Goal: Navigation & Orientation: Find specific page/section

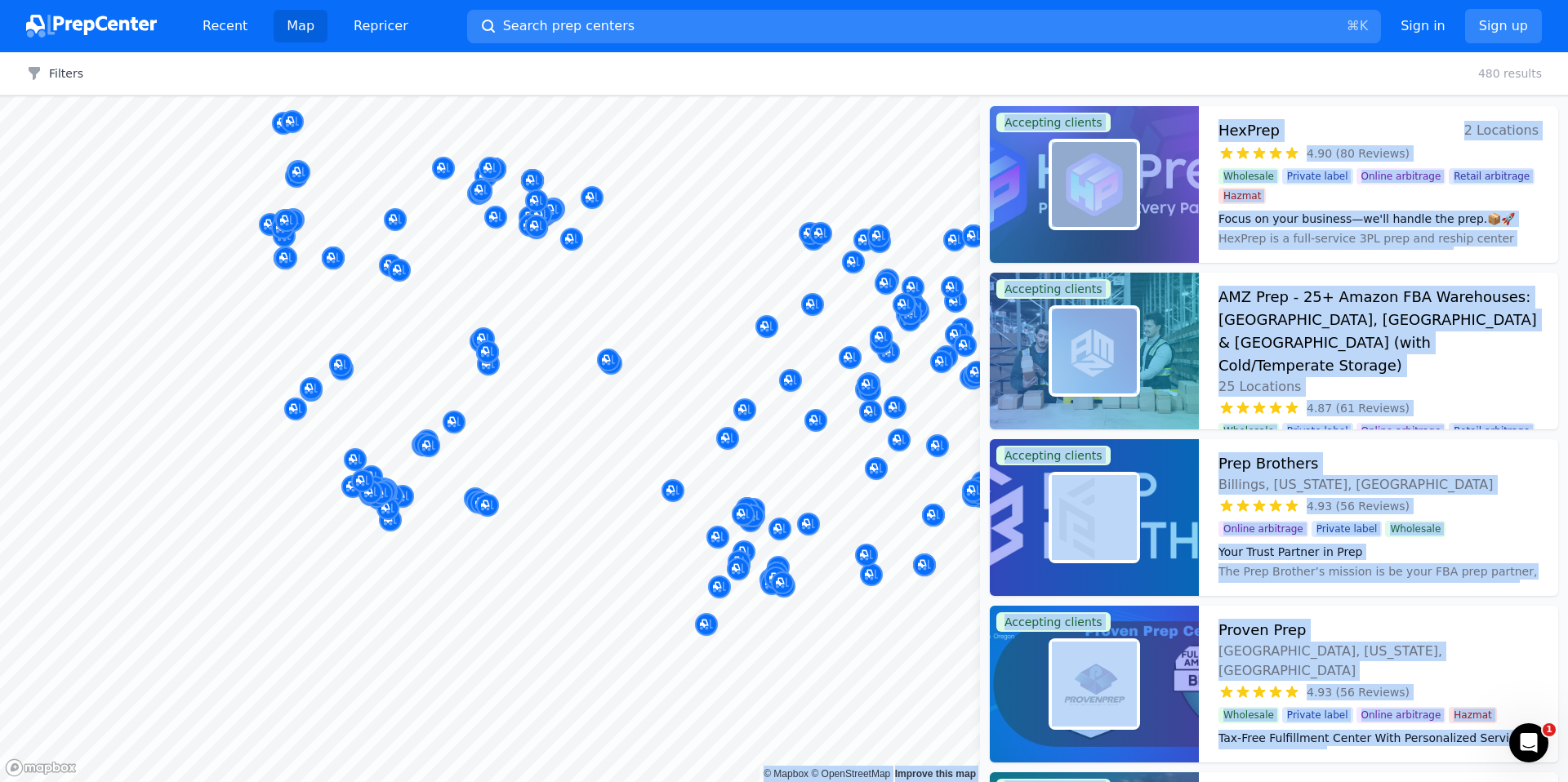
click at [291, 427] on body "Recent Map Repricer Search prep centers ⌘ K Open main menu Sign in Sign up Filt…" at bounding box center [784, 391] width 1568 height 782
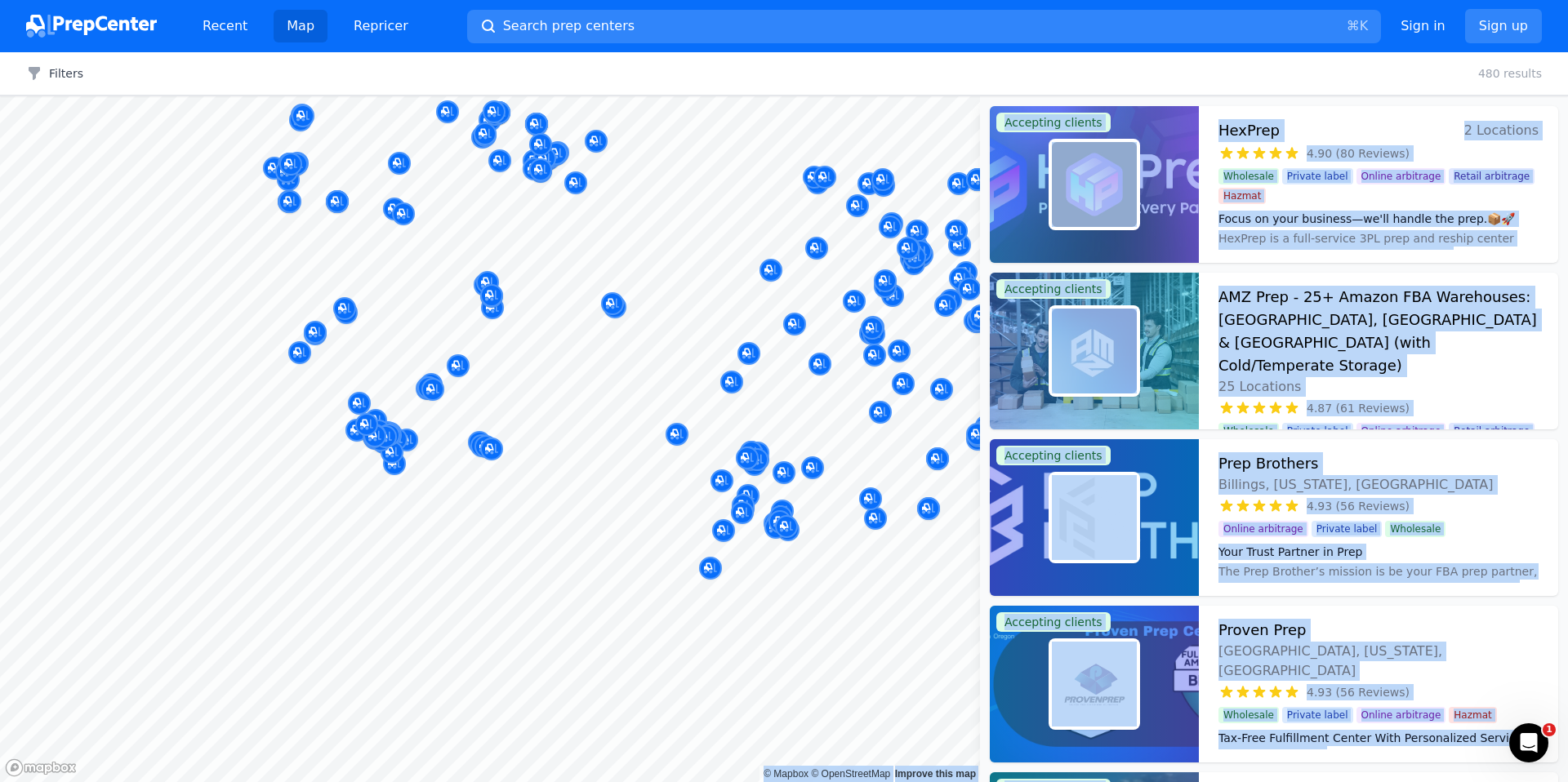
drag, startPoint x: 292, startPoint y: 508, endPoint x: 283, endPoint y: 475, distance: 34.2
click at [283, 475] on body "Recent Map Repricer Search prep centers ⌘ K Open main menu Sign in Sign up Filt…" at bounding box center [784, 391] width 1568 height 782
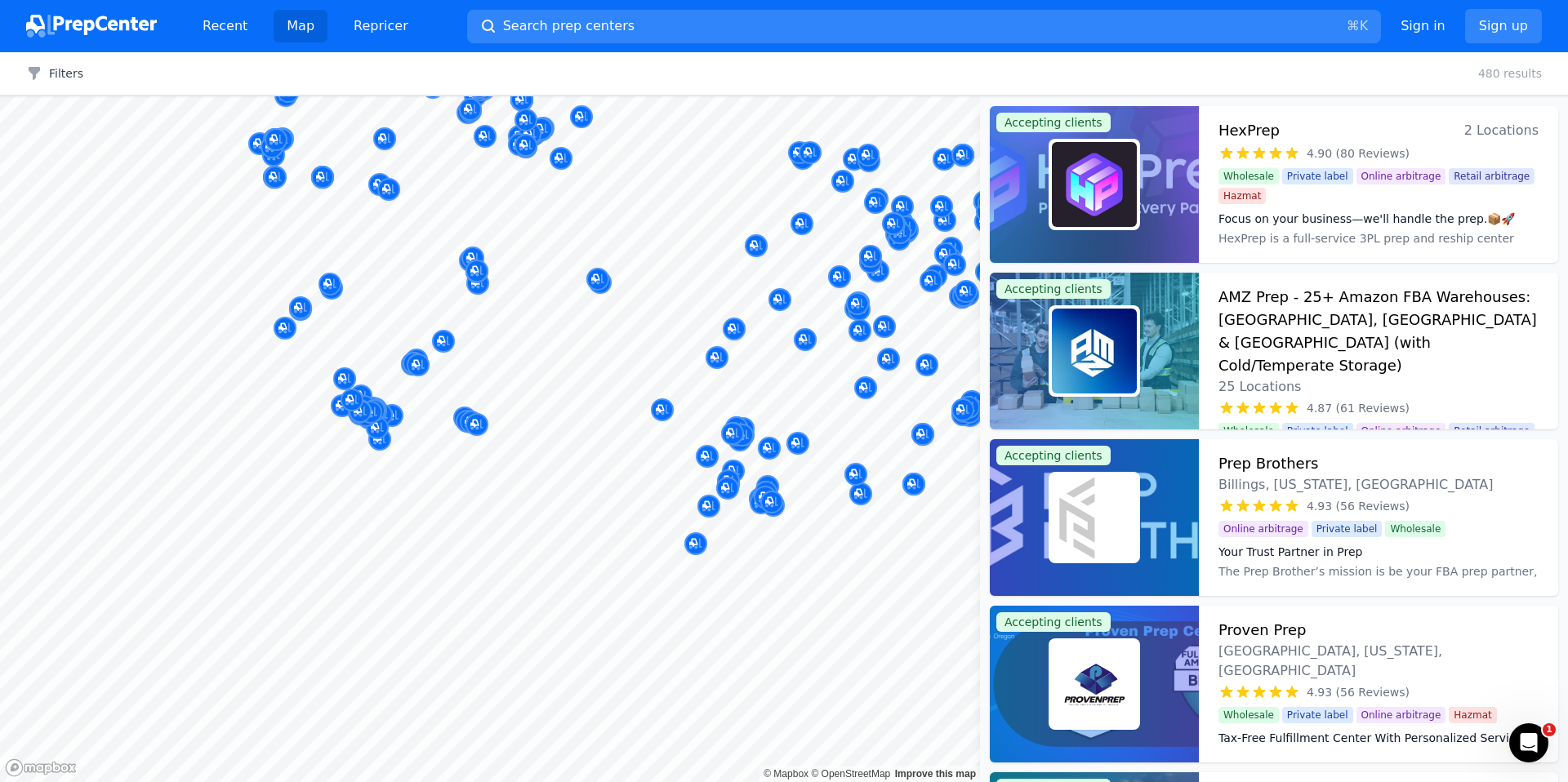
click at [365, 508] on body "Recent Map Repricer Search prep centers ⌘ K Open main menu Sign in Sign up Filt…" at bounding box center [784, 391] width 1568 height 782
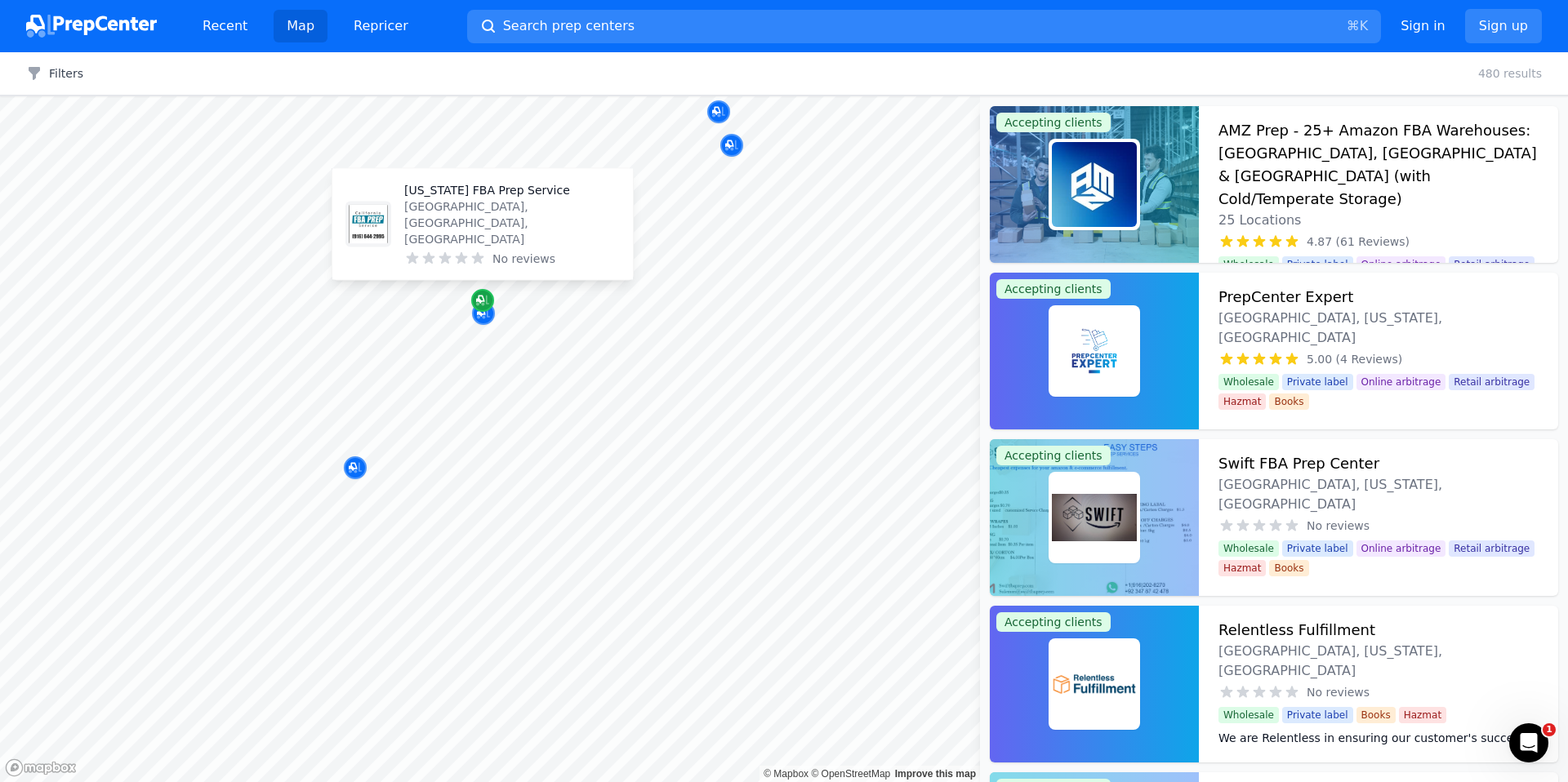
click at [481, 293] on icon "Map marker" at bounding box center [482, 300] width 13 height 16
click at [479, 198] on p "[US_STATE] FBA Prep Service" at bounding box center [512, 190] width 216 height 16
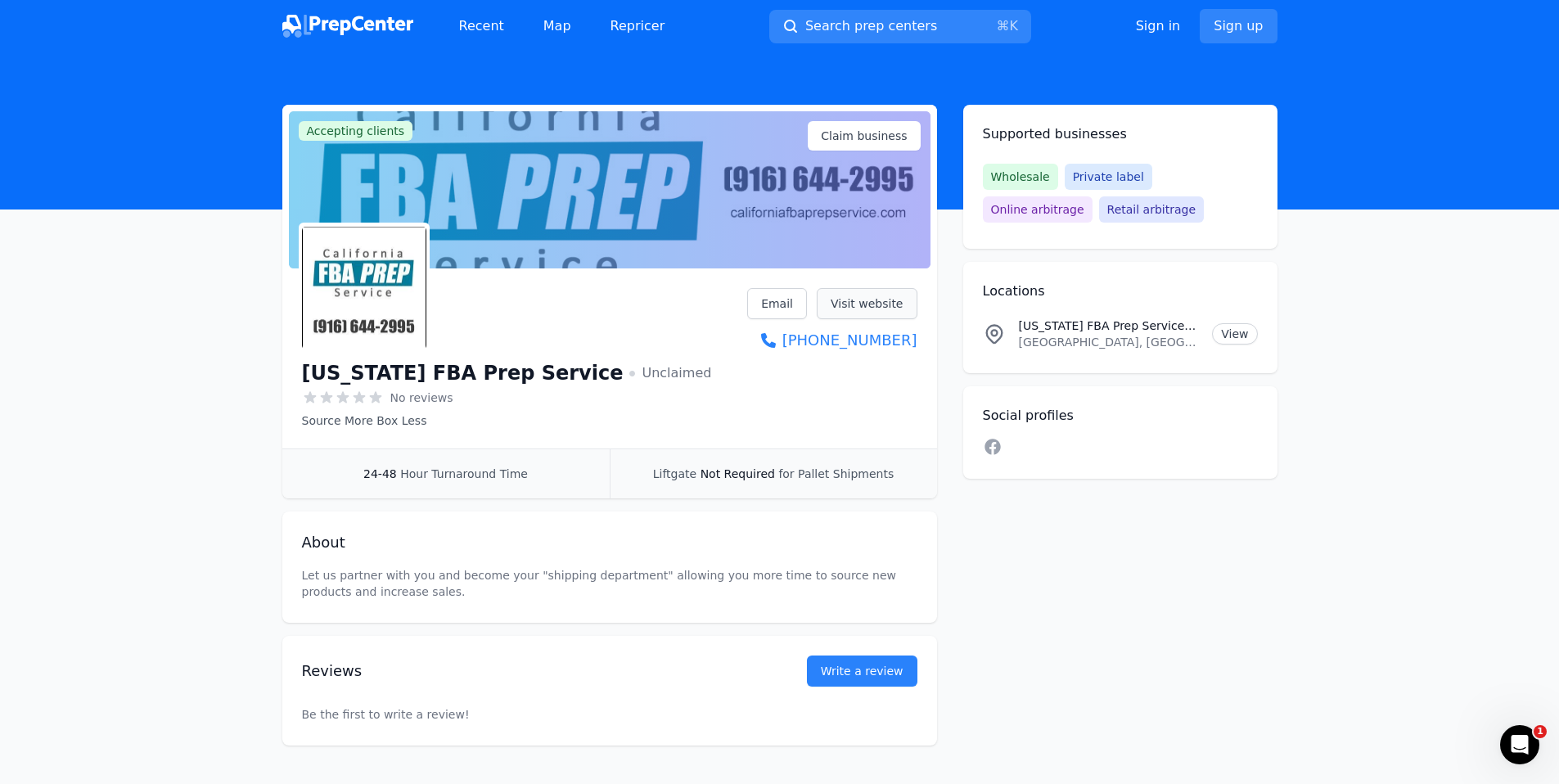
click at [807, 306] on link "Visit website" at bounding box center [867, 303] width 101 height 32
